Goal: Book appointment/travel/reservation

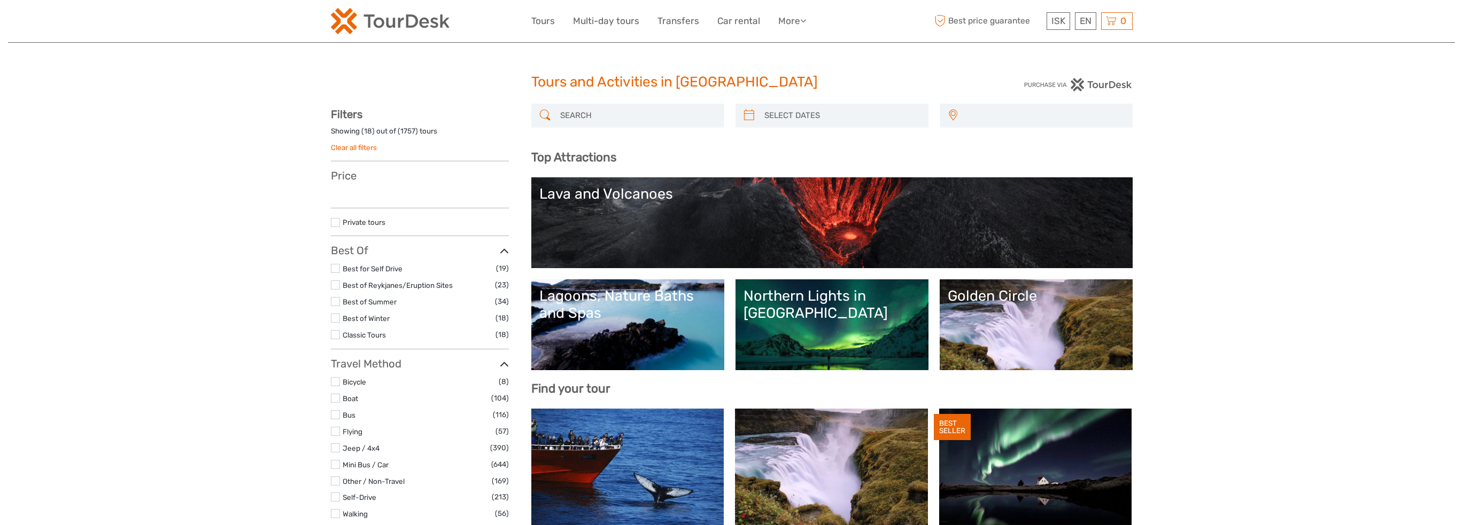
select select
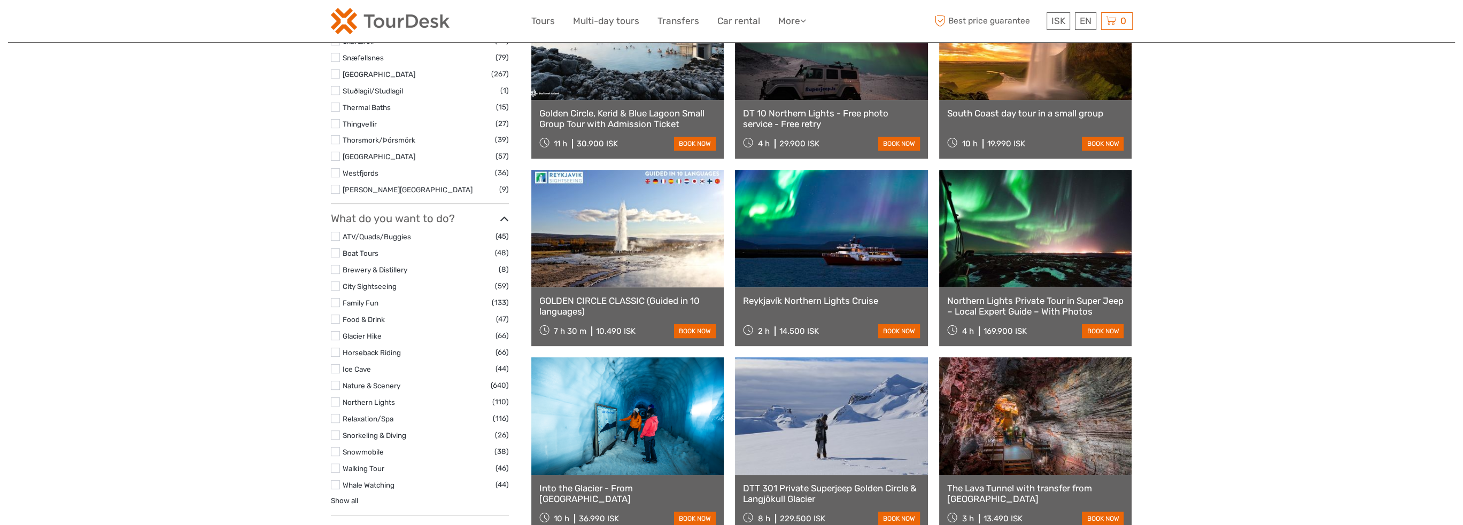
scroll to position [909, 0]
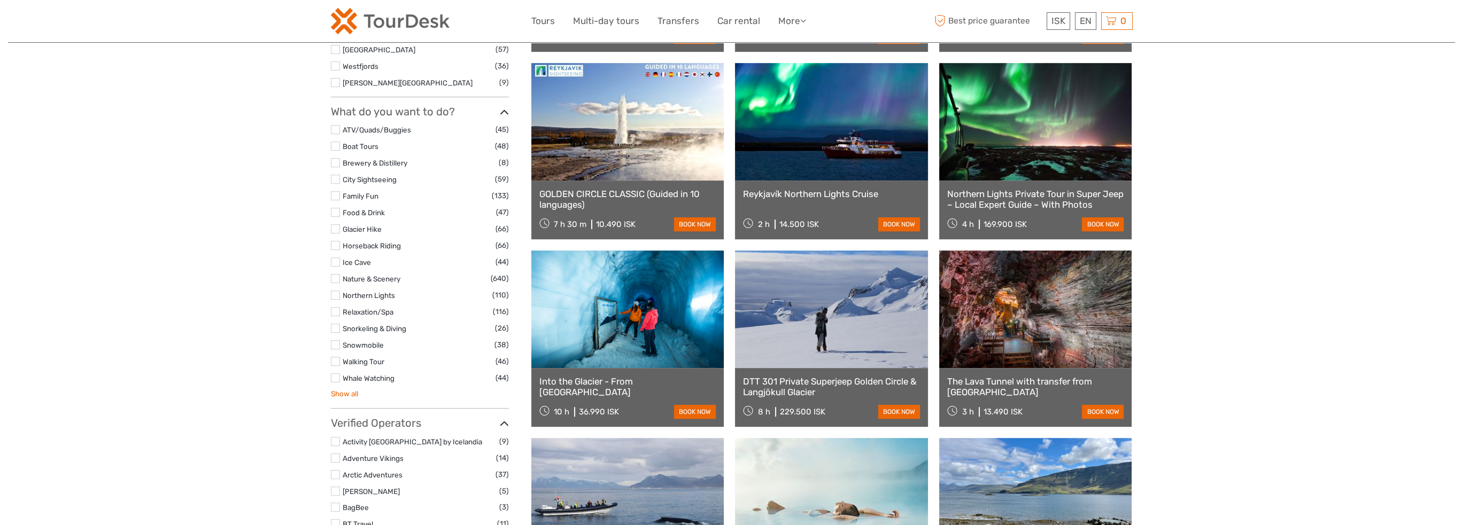
click at [352, 397] on link "Show all" at bounding box center [344, 394] width 27 height 9
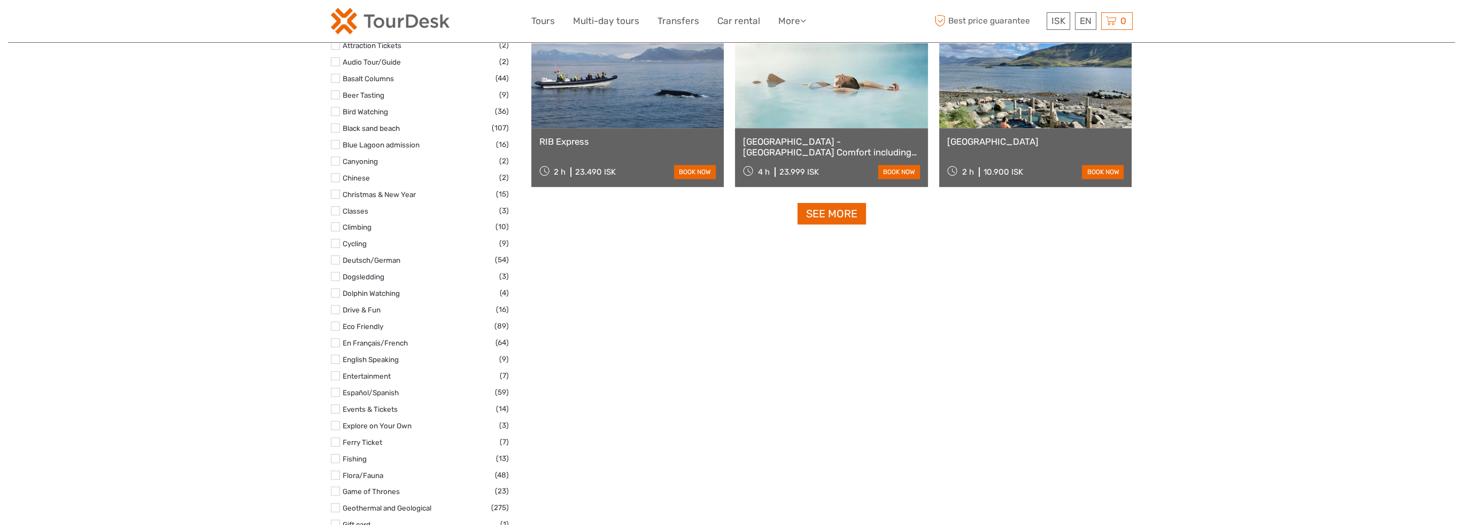
scroll to position [1390, 0]
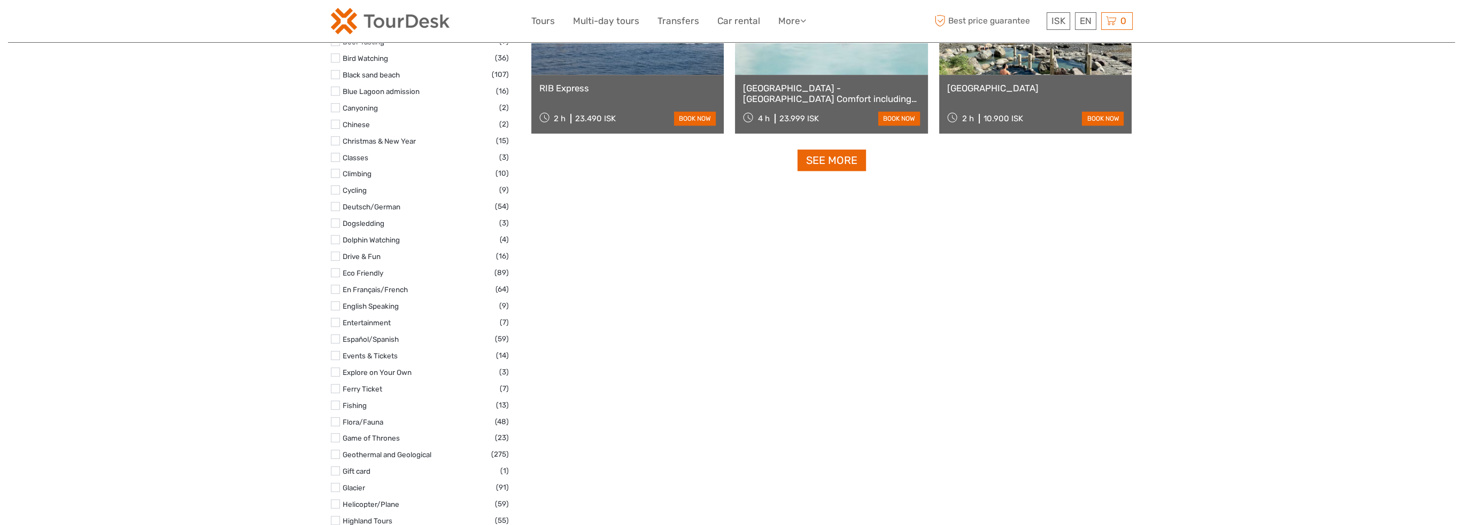
click at [337, 406] on label at bounding box center [335, 405] width 9 height 9
click at [0, 0] on input "checkbox" at bounding box center [0, 0] width 0 height 0
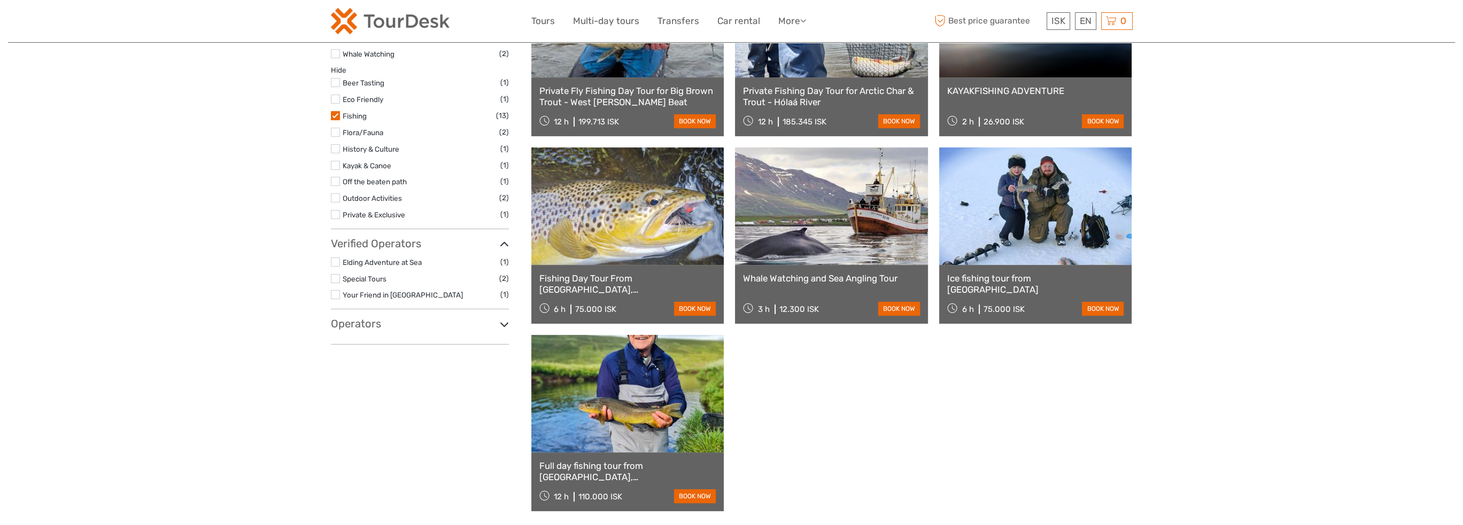
scroll to position [648, 0]
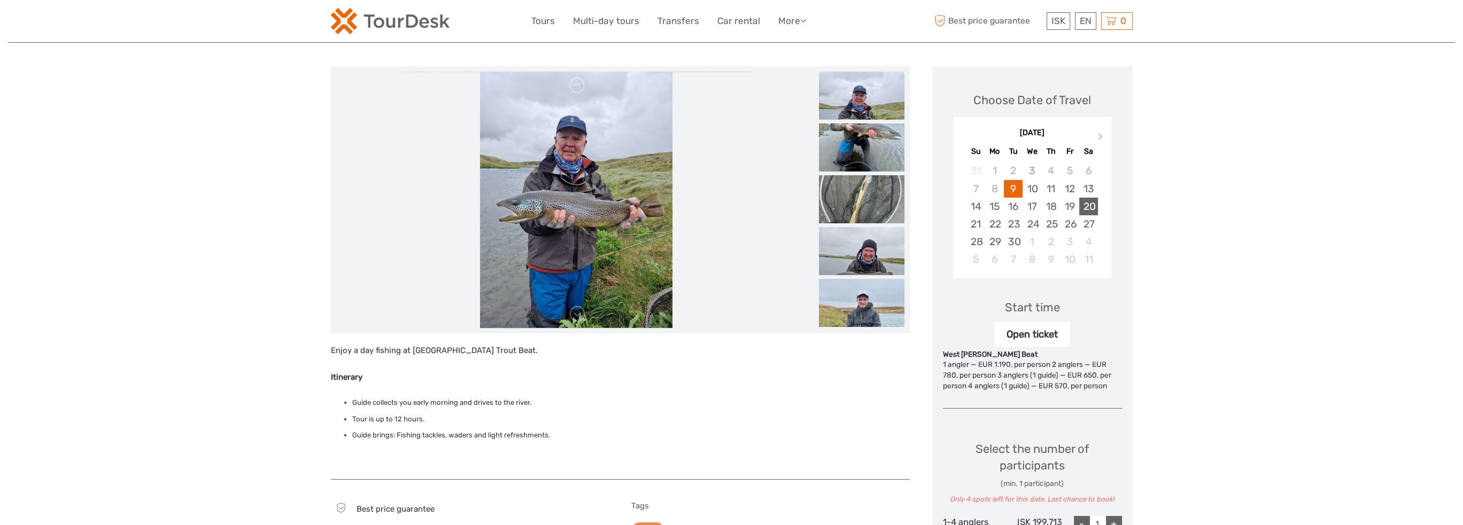
scroll to position [53, 0]
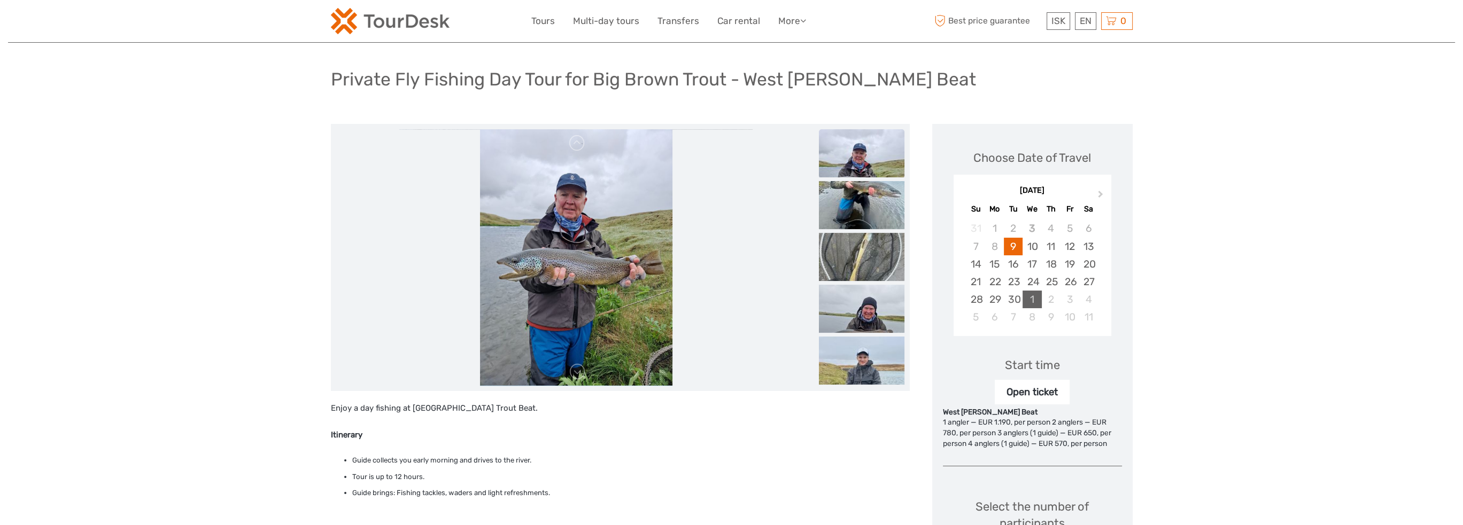
click at [1033, 299] on div "1" at bounding box center [1032, 300] width 19 height 18
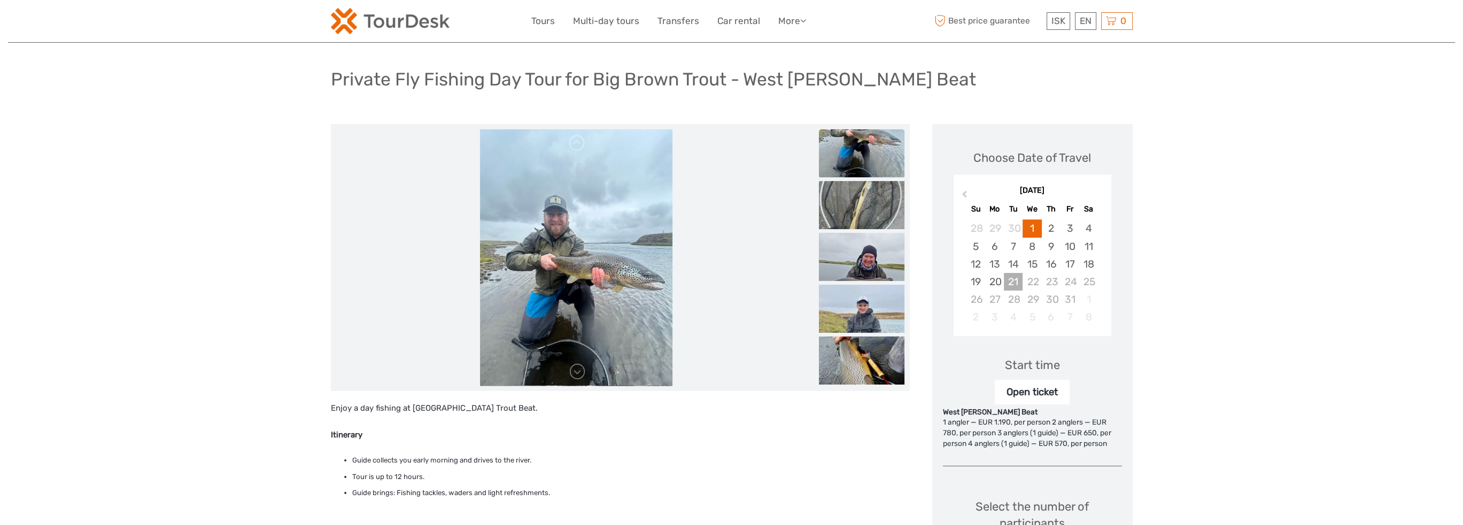
click at [1014, 280] on div "21" at bounding box center [1013, 282] width 19 height 18
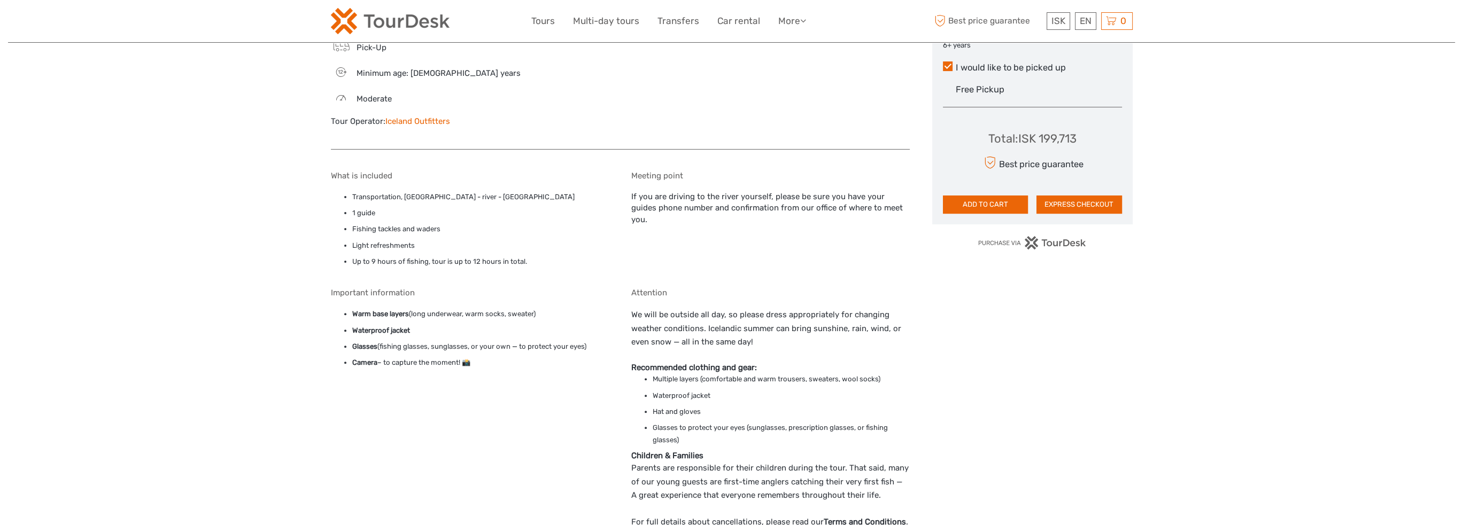
scroll to position [641, 0]
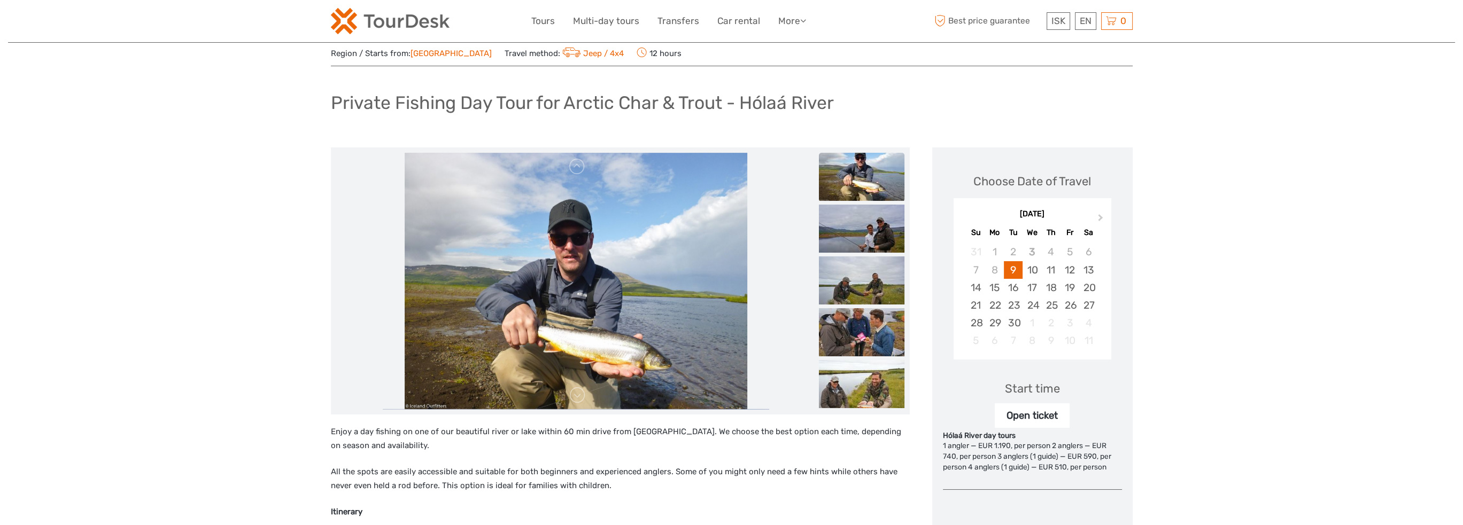
scroll to position [53, 0]
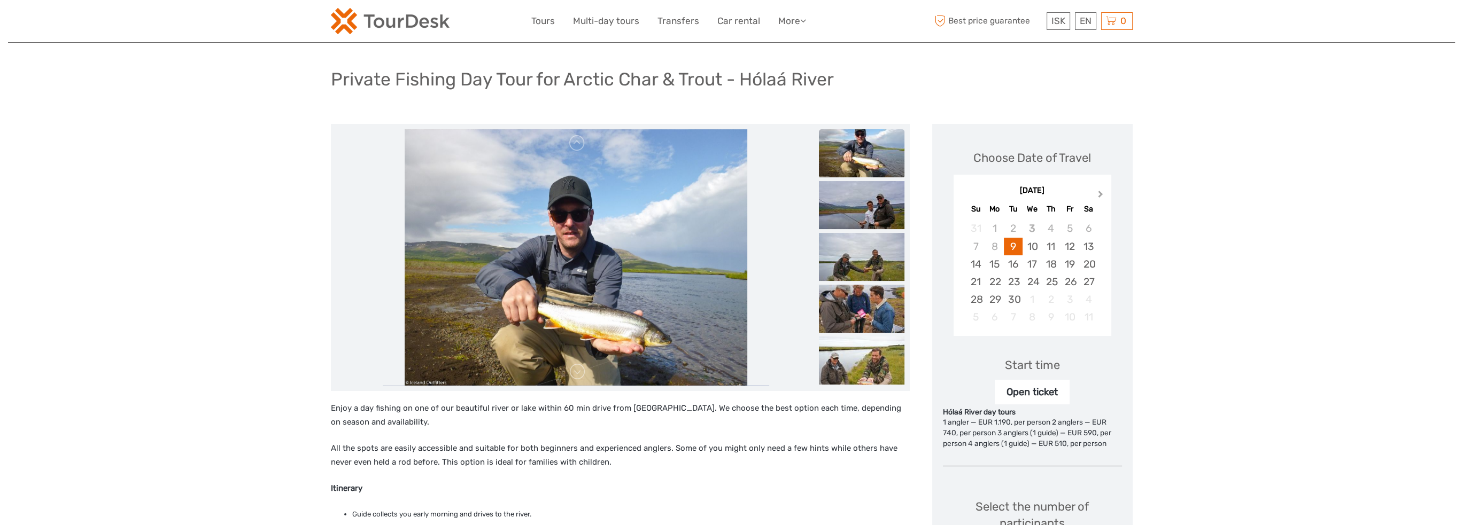
click at [1103, 192] on button "Next Month" at bounding box center [1101, 196] width 17 height 17
click at [964, 192] on span "Previous Month" at bounding box center [964, 197] width 0 height 16
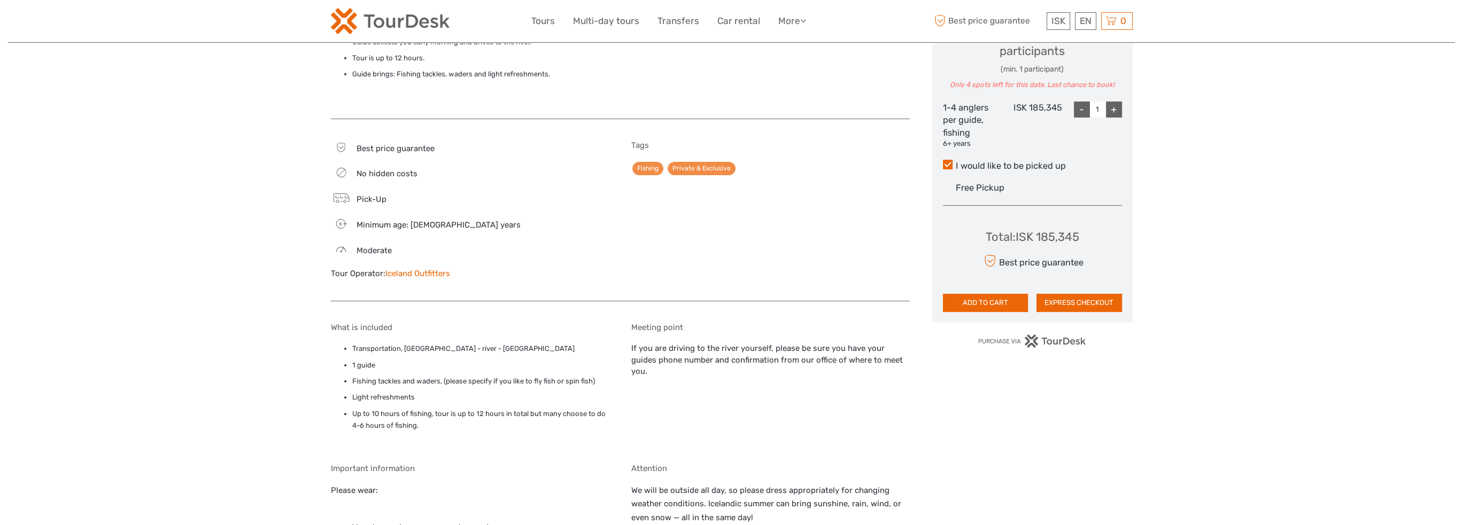
scroll to position [481, 0]
